Goal: Task Accomplishment & Management: Manage account settings

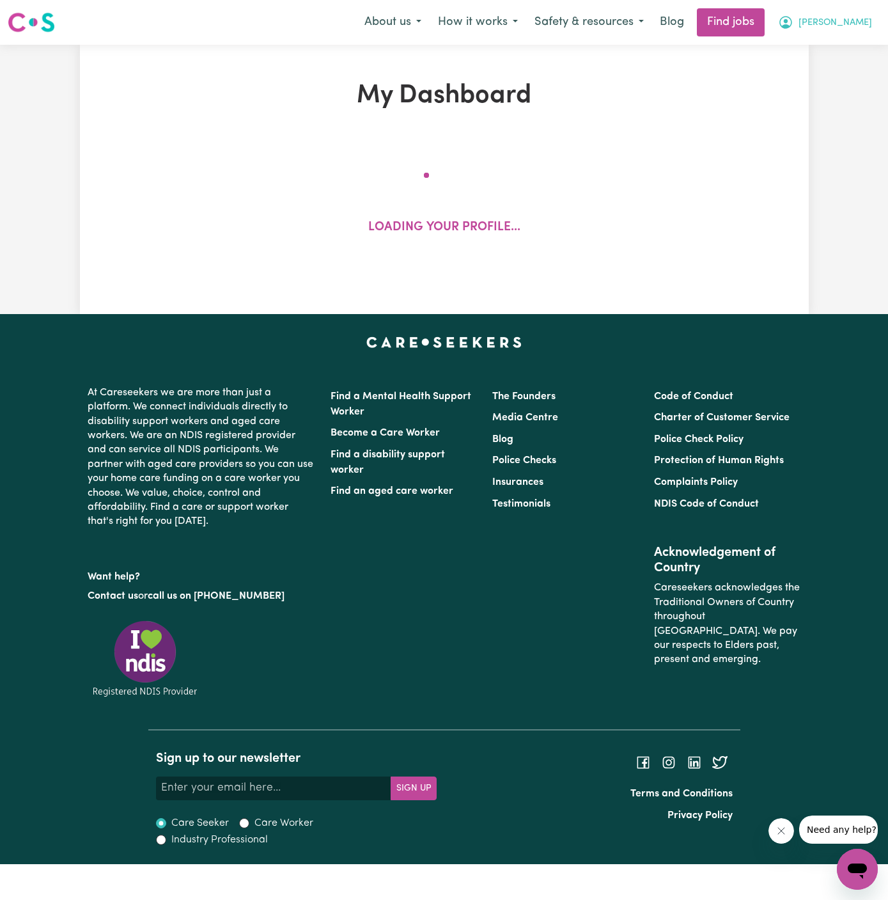
click at [868, 17] on span "[PERSON_NAME]" at bounding box center [836, 23] width 74 height 14
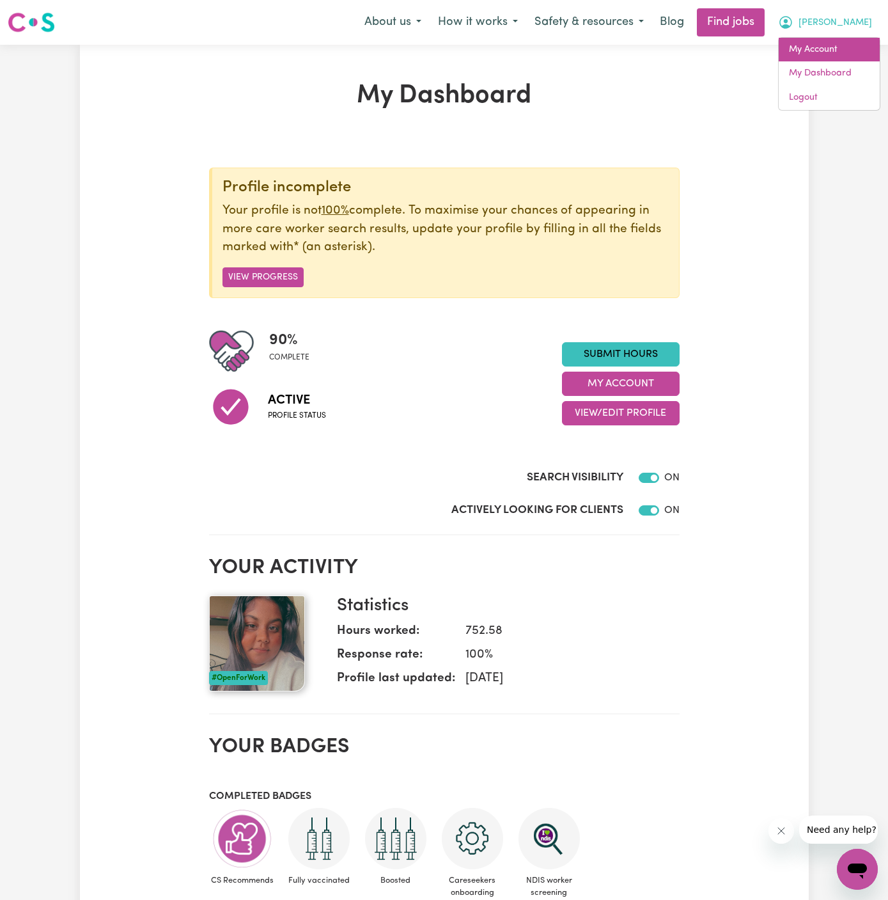
click at [838, 44] on link "My Account" at bounding box center [829, 50] width 101 height 24
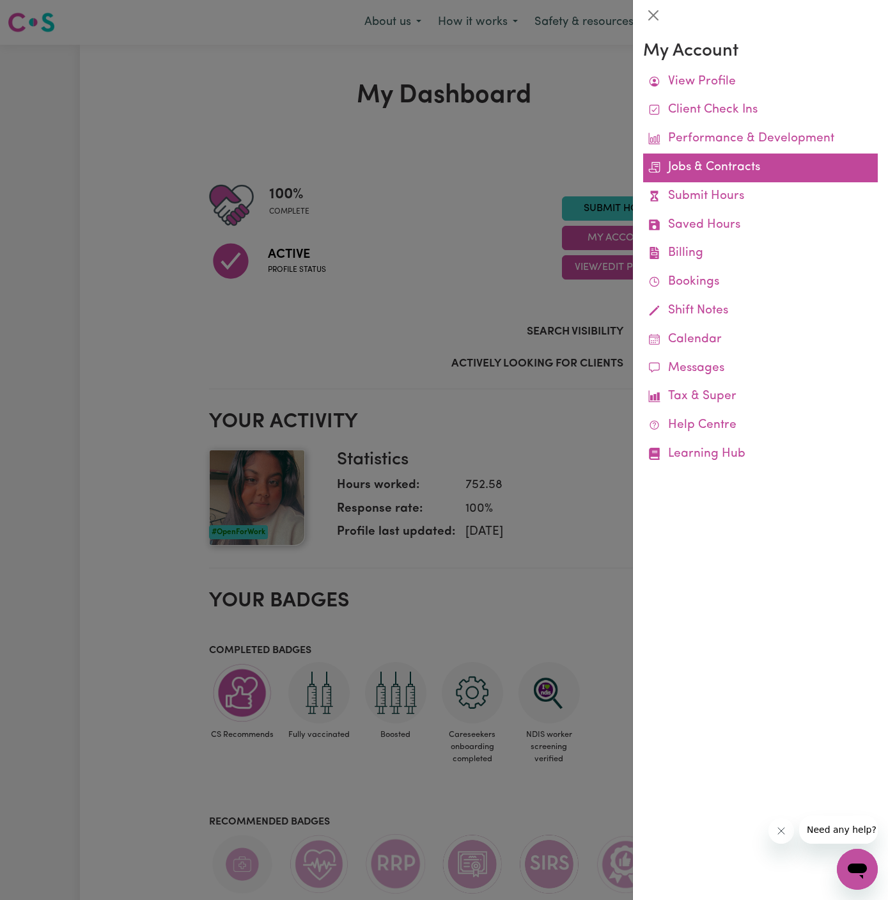
click at [720, 171] on link "Jobs & Contracts" at bounding box center [760, 167] width 235 height 29
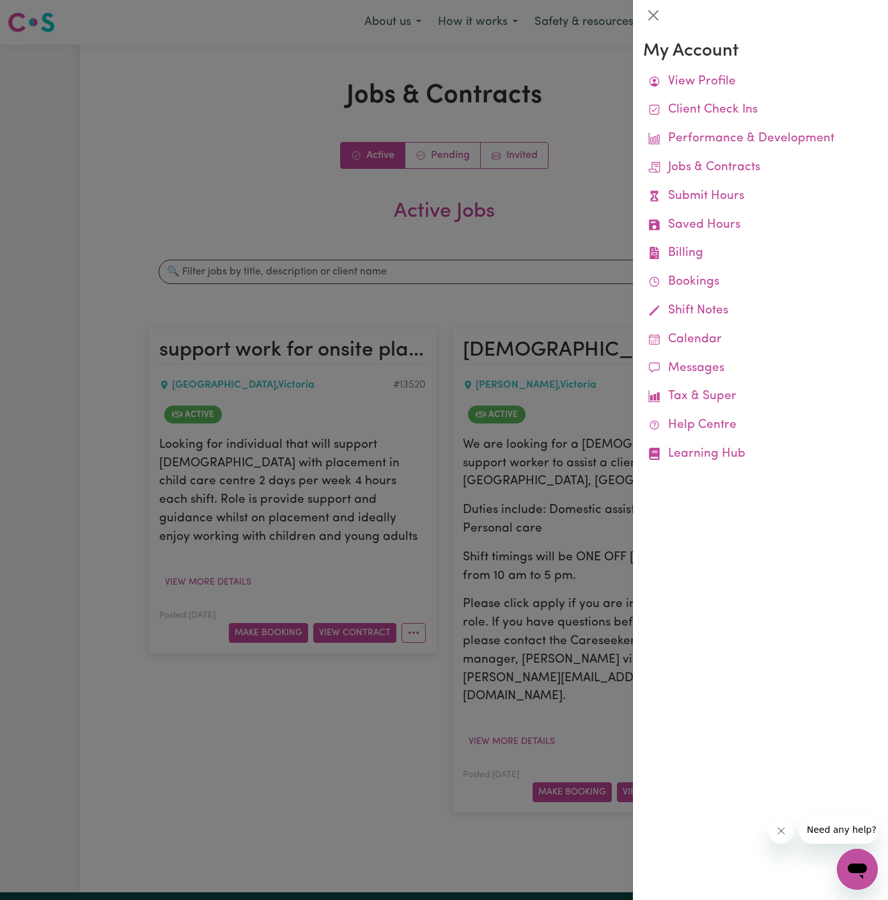
click at [283, 127] on div at bounding box center [444, 450] width 888 height 900
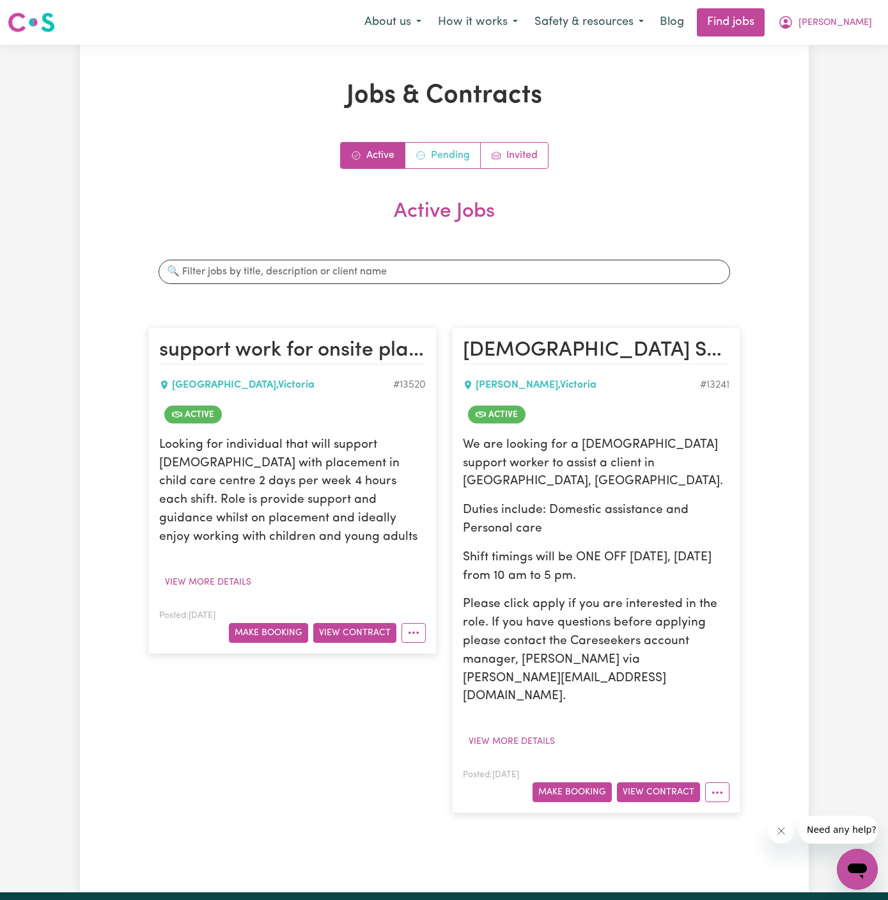
click at [440, 165] on link "Pending" at bounding box center [442, 156] width 75 height 26
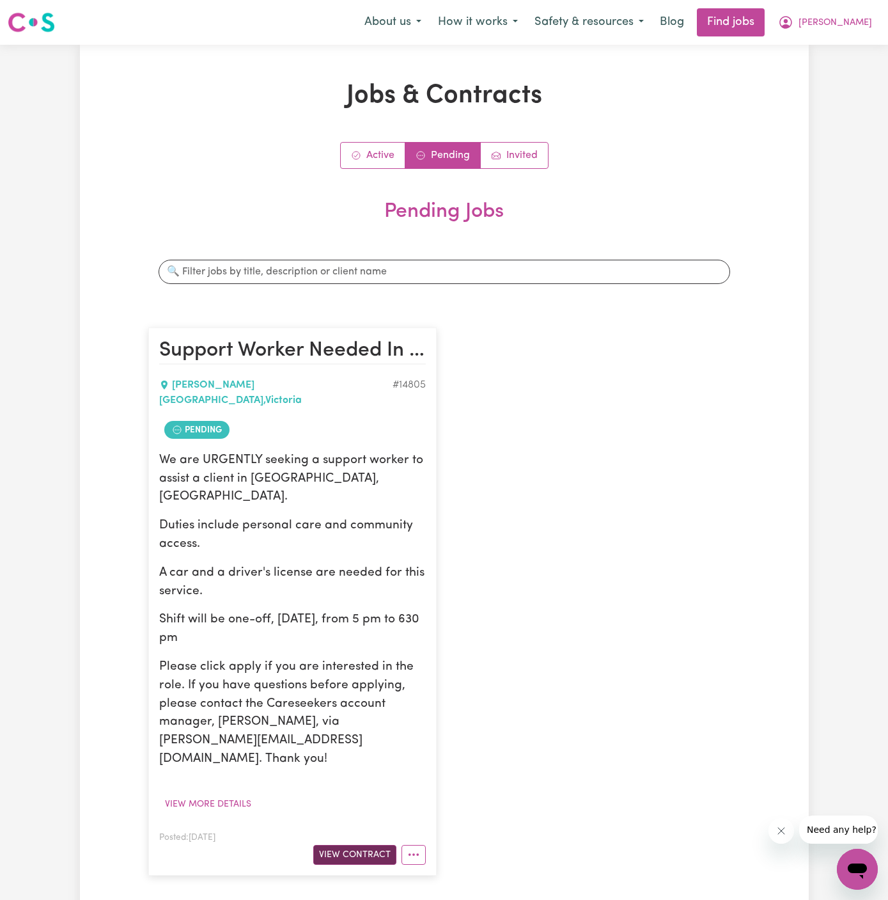
click at [377, 845] on button "View Contract" at bounding box center [354, 855] width 83 height 20
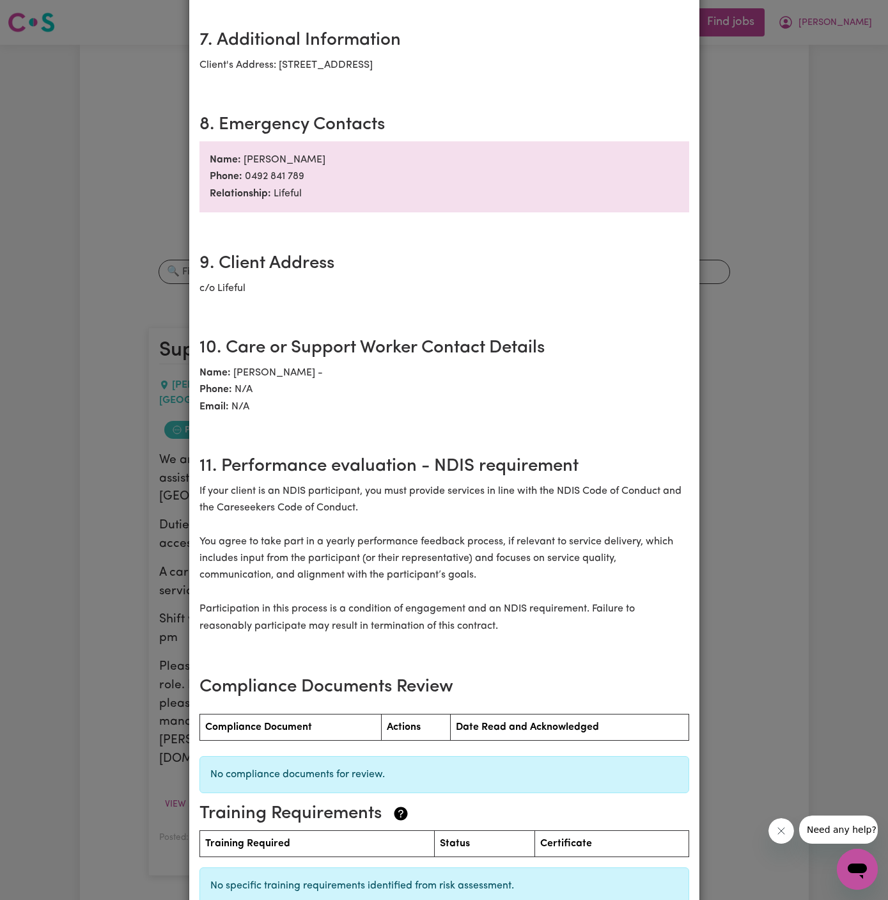
scroll to position [1272, 0]
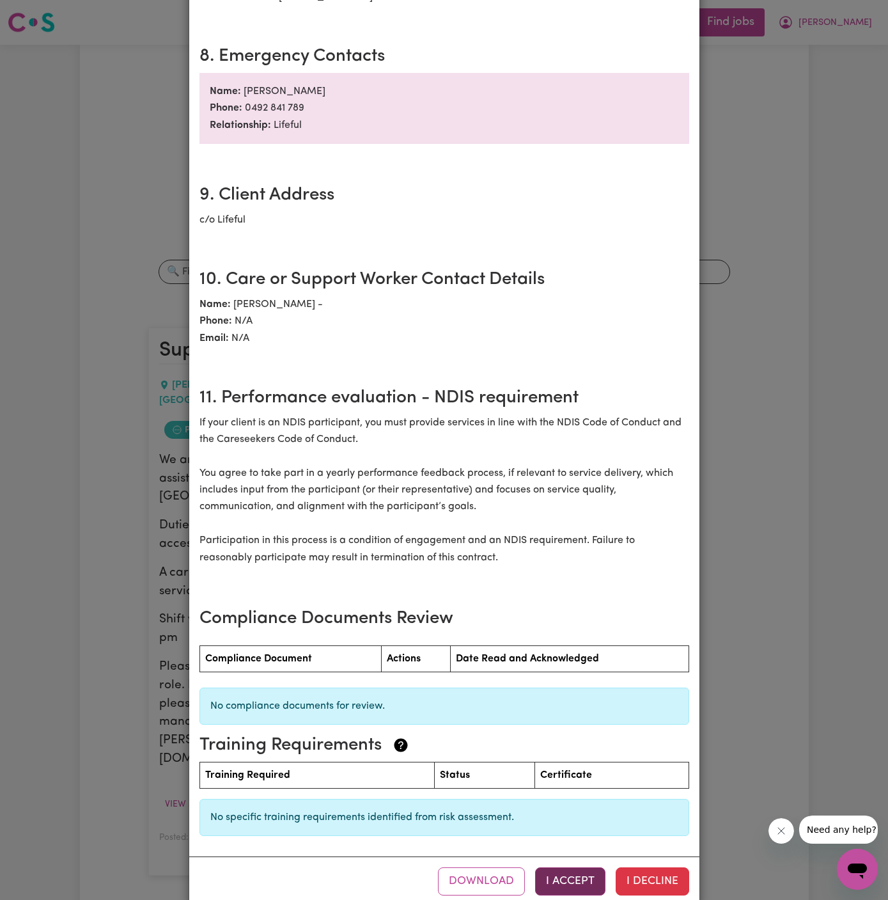
click at [579, 867] on button "I Accept" at bounding box center [570, 881] width 70 height 28
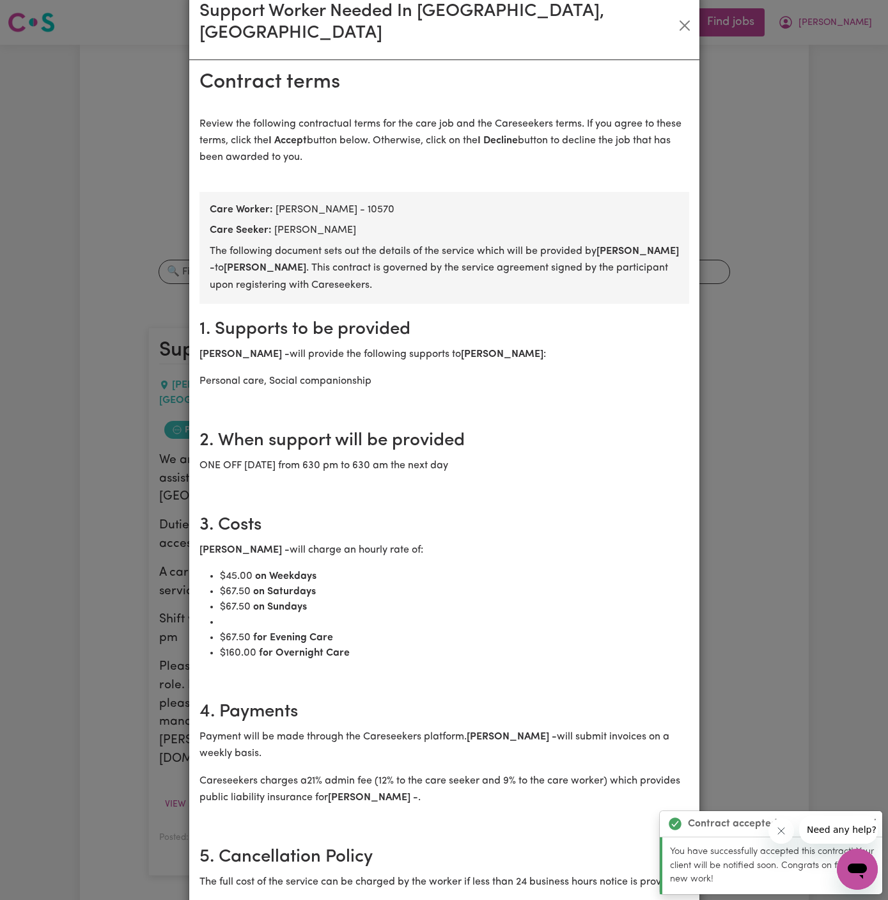
scroll to position [0, 0]
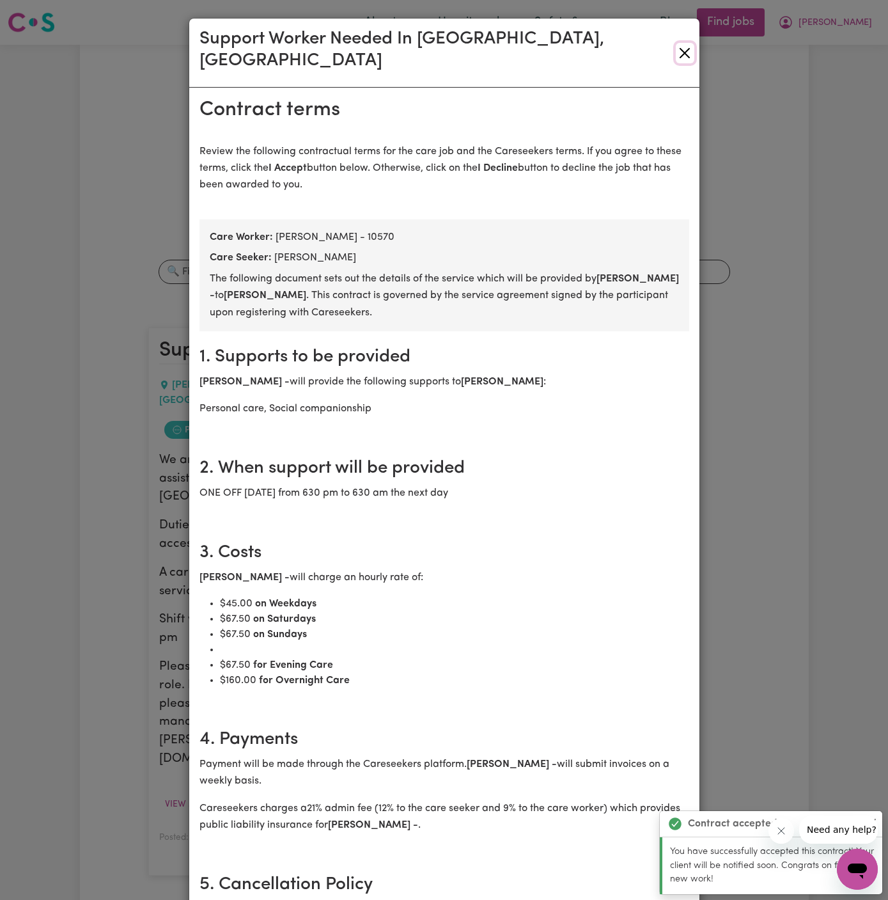
click at [684, 45] on button "Close" at bounding box center [685, 53] width 19 height 20
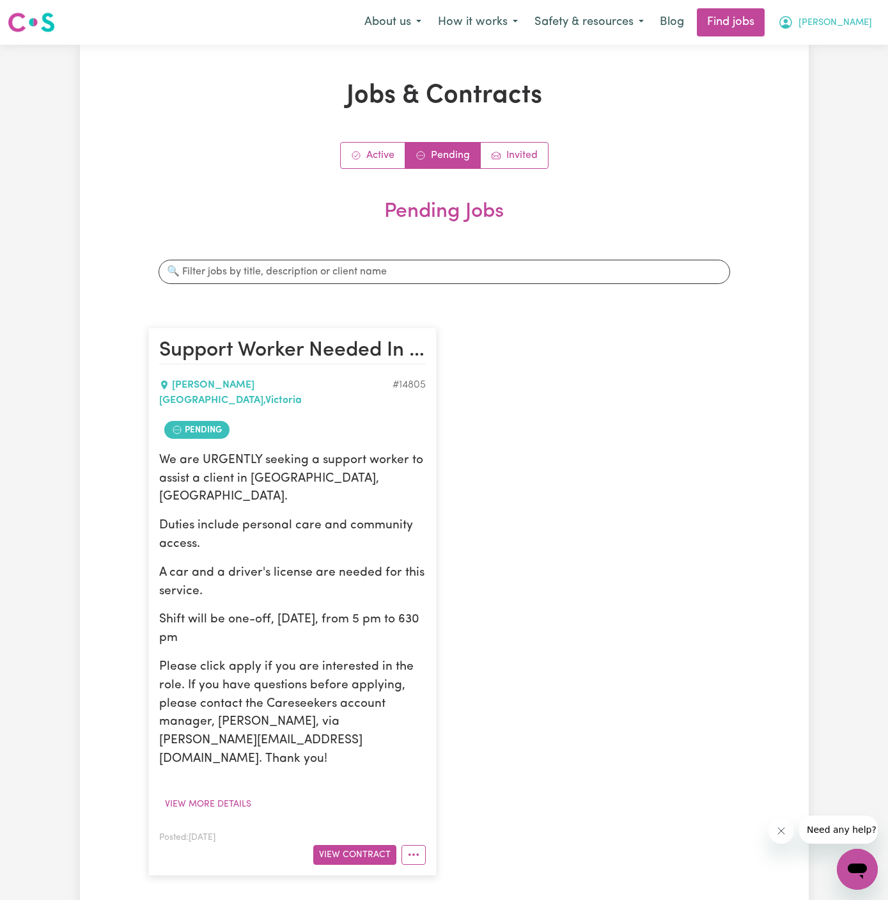
click at [845, 22] on span "[PERSON_NAME]" at bounding box center [836, 23] width 74 height 14
click at [844, 38] on link "My Account" at bounding box center [829, 50] width 101 height 24
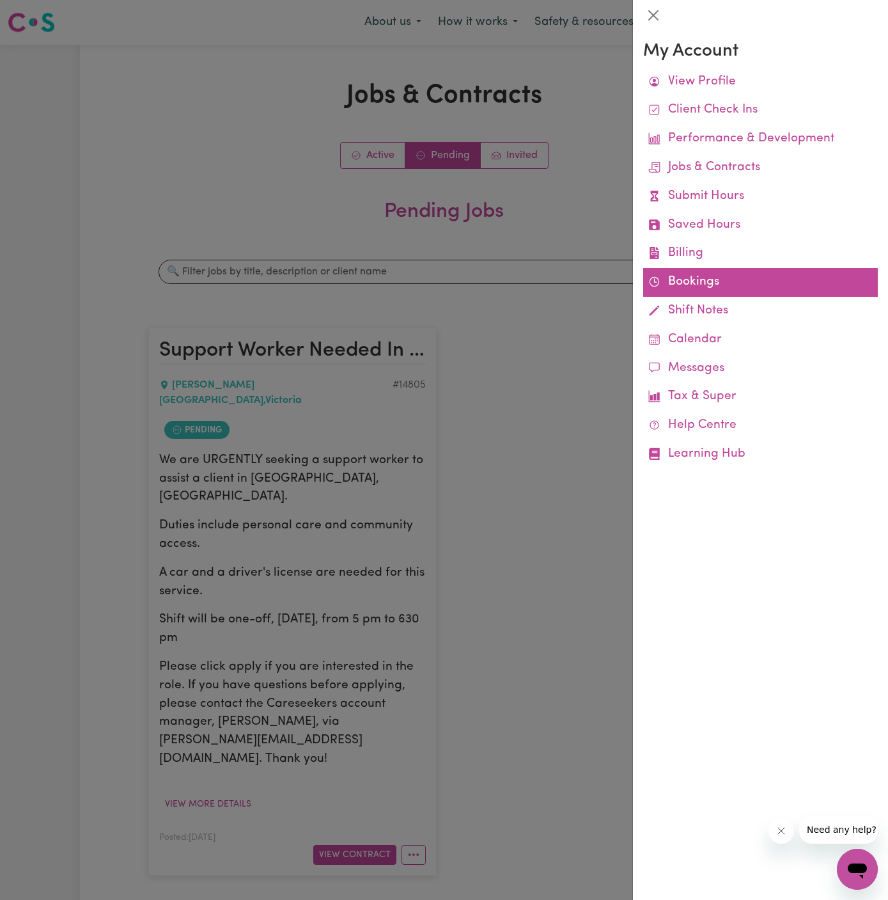
click at [694, 281] on link "Bookings" at bounding box center [760, 282] width 235 height 29
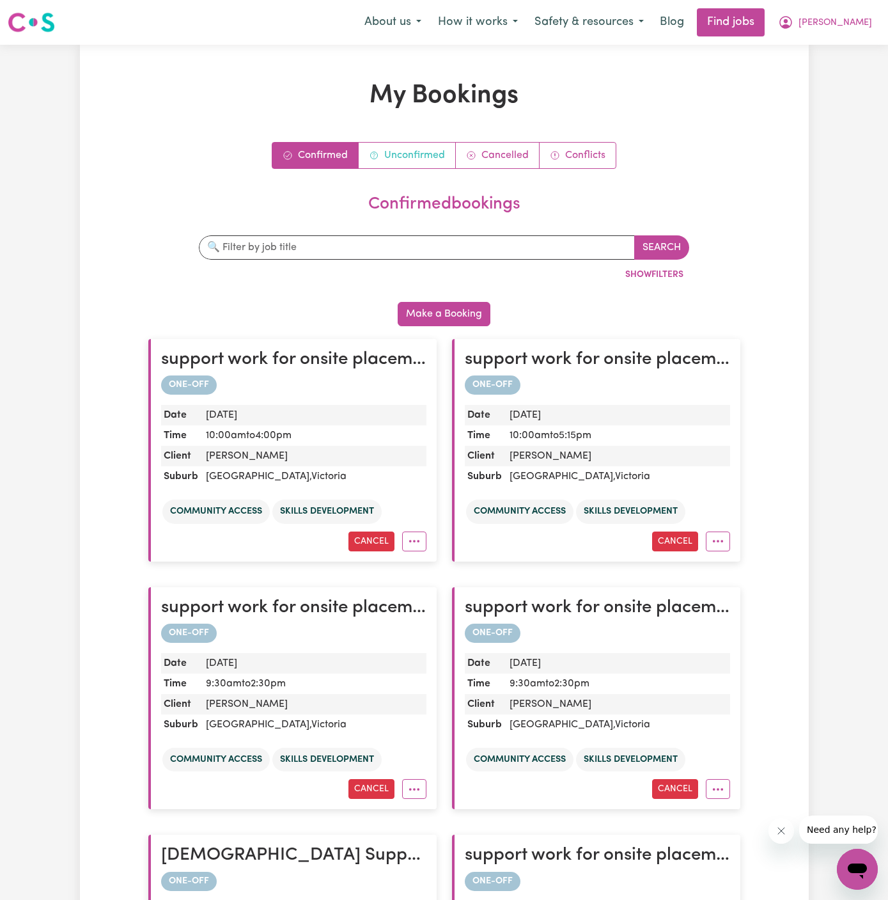
click at [412, 148] on link "Unconfirmed" at bounding box center [407, 156] width 97 height 26
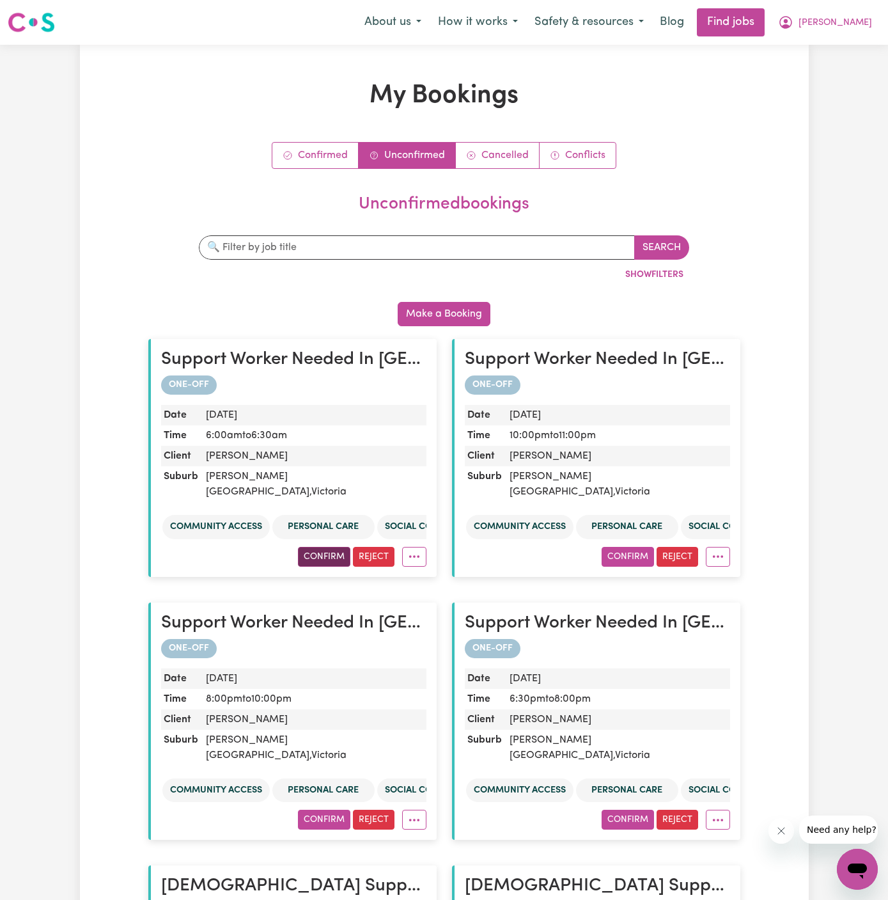
click at [330, 547] on button "Confirm" at bounding box center [324, 557] width 52 height 20
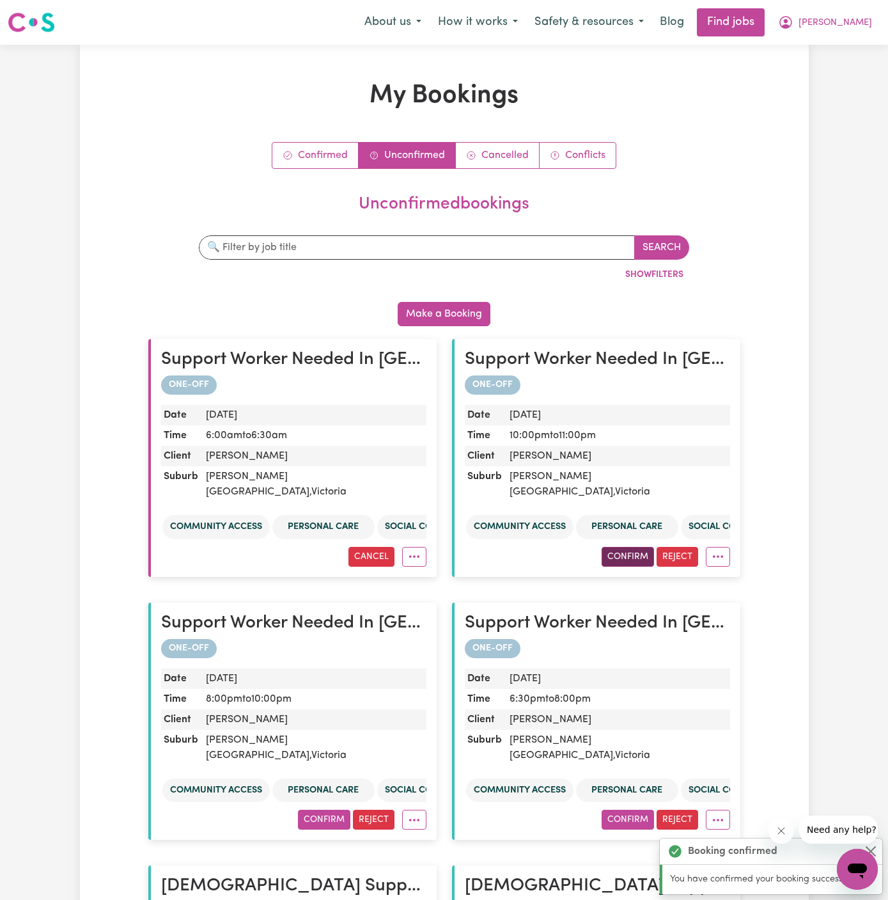
click at [613, 547] on button "Confirm" at bounding box center [628, 557] width 52 height 20
drag, startPoint x: 340, startPoint y: 805, endPoint x: 324, endPoint y: 779, distance: 30.7
click at [324, 779] on article "Support Worker Needed In [GEOGRAPHIC_DATA], [GEOGRAPHIC_DATA] ONE-OFF Date [DAT…" at bounding box center [292, 721] width 288 height 238
click at [324, 809] on button "Confirm" at bounding box center [324, 819] width 52 height 20
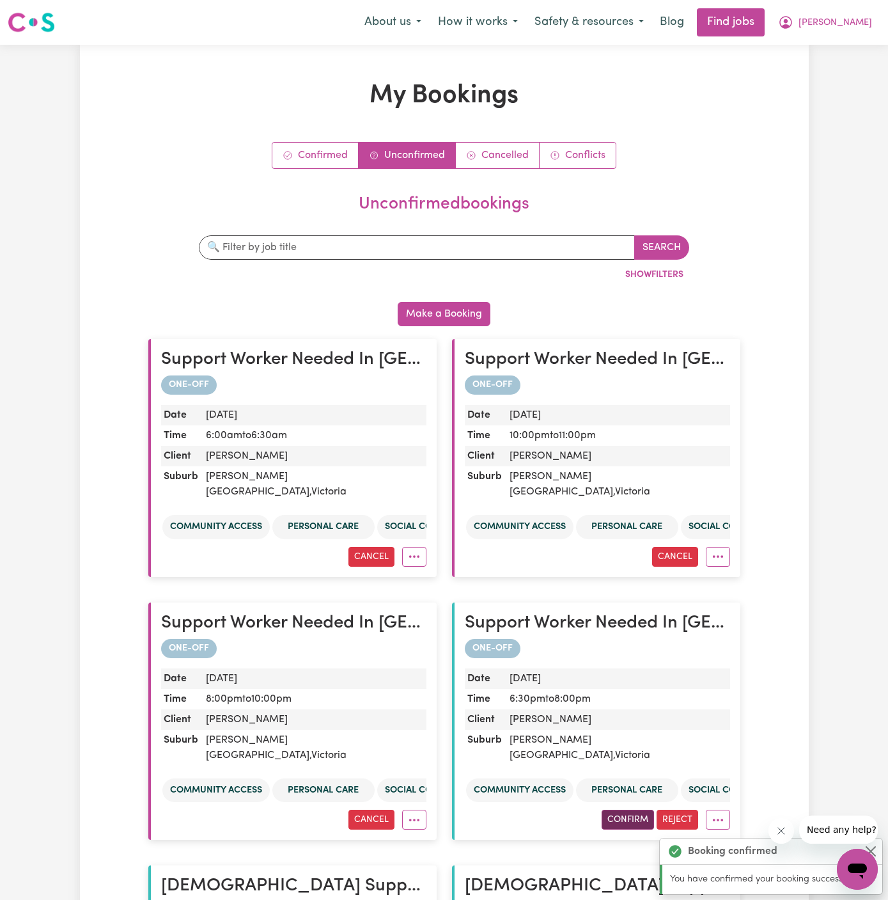
click at [619, 809] on button "Confirm" at bounding box center [628, 819] width 52 height 20
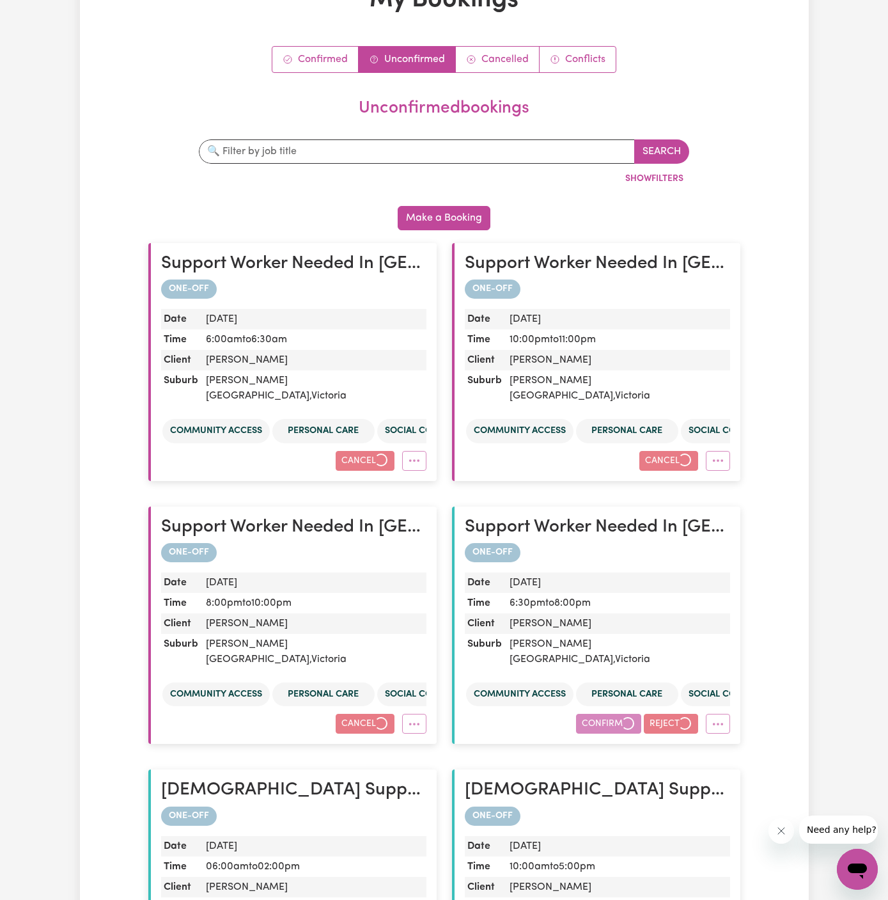
scroll to position [138, 0]
